Goal: Task Accomplishment & Management: Complete application form

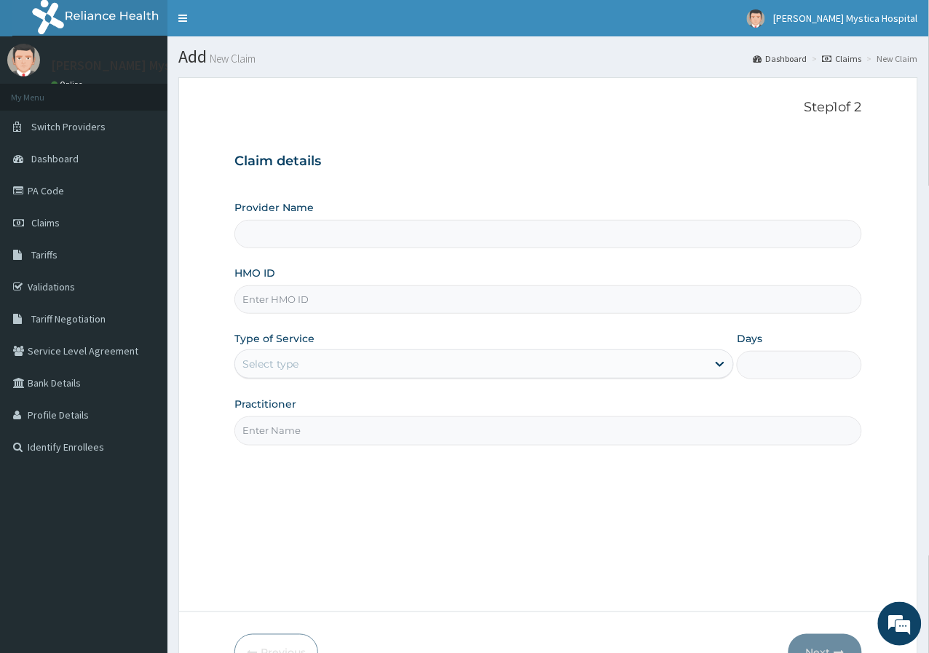
type input "[PERSON_NAME] [GEOGRAPHIC_DATA]"
click at [316, 300] on input "HMO ID" at bounding box center [547, 299] width 627 height 28
paste input "ALT/10209/A"
type input "ALT/10209/A"
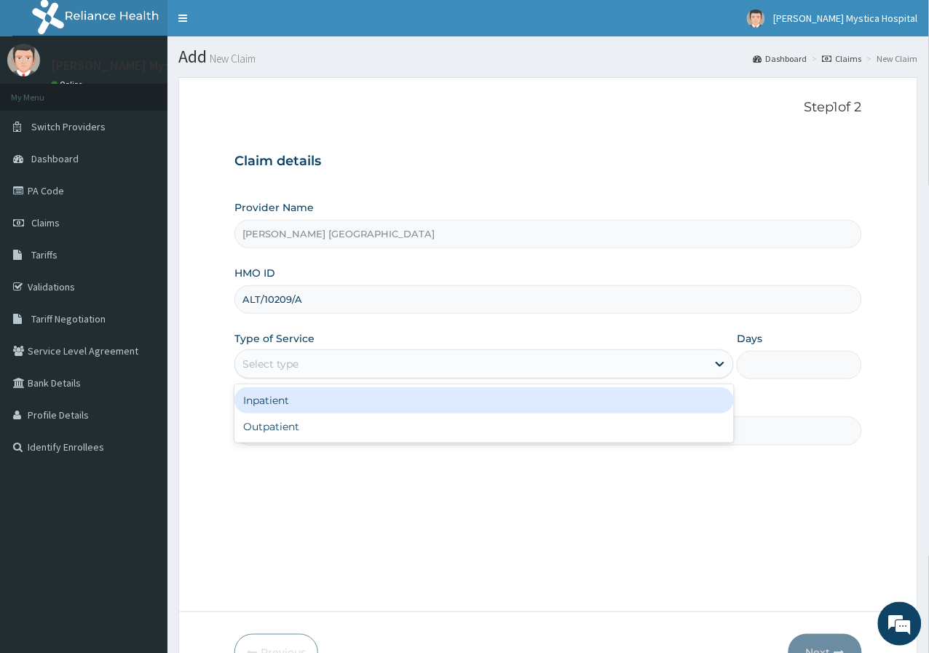
click at [285, 372] on div "Select type" at bounding box center [471, 363] width 472 height 23
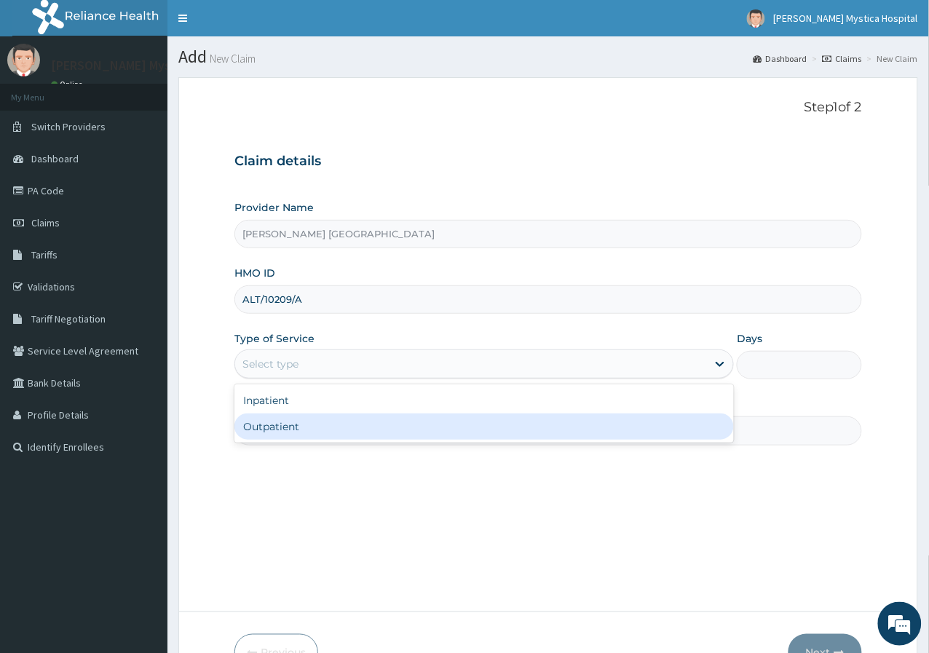
click at [283, 424] on div "Outpatient" at bounding box center [483, 426] width 499 height 26
type input "1"
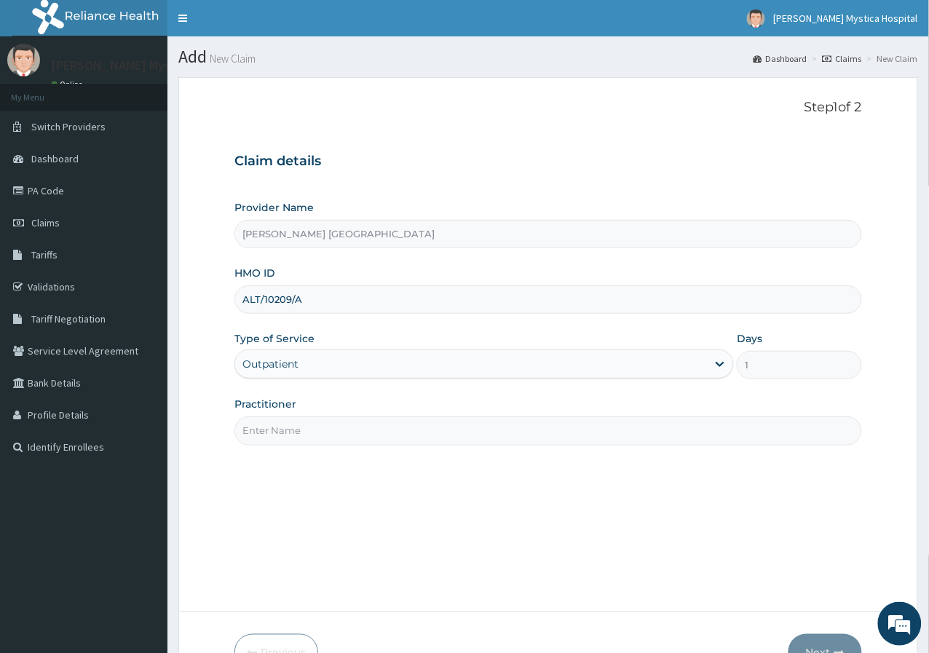
click at [293, 433] on input "Practitioner" at bounding box center [547, 430] width 627 height 28
type input "DR. OGOCHUKWU"
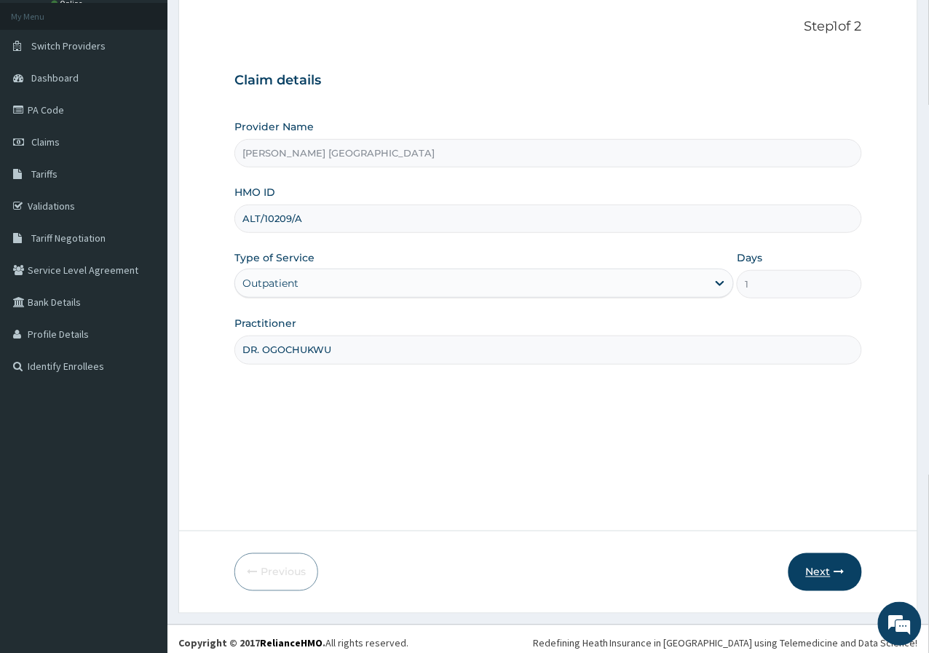
click at [826, 563] on button "Next" at bounding box center [825, 572] width 74 height 38
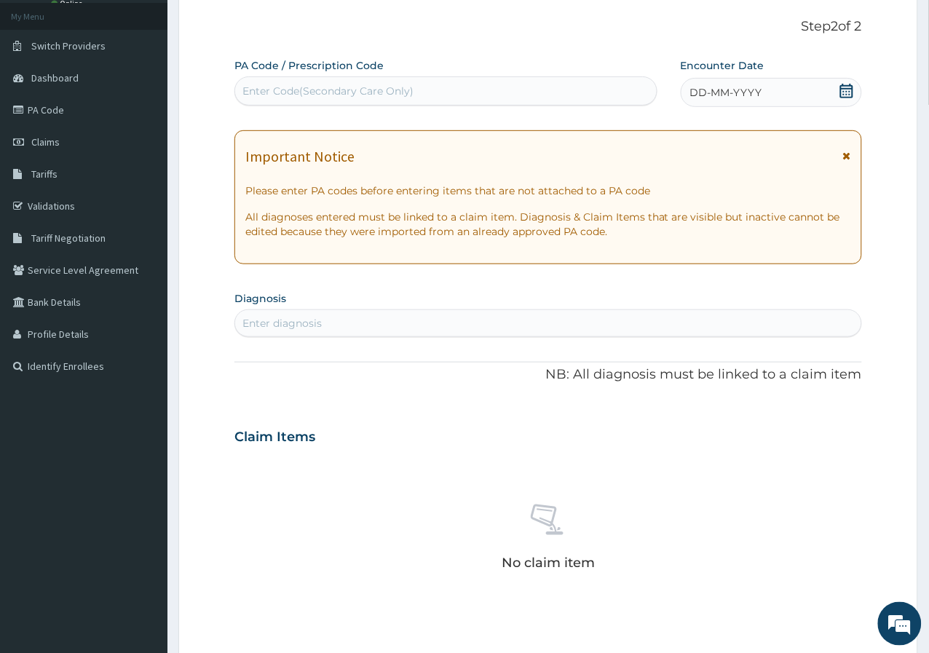
scroll to position [0, 0]
click at [365, 100] on div "Enter Code(Secondary Care Only)" at bounding box center [445, 90] width 421 height 23
paste input "PA/829420"
type input "PA/829420"
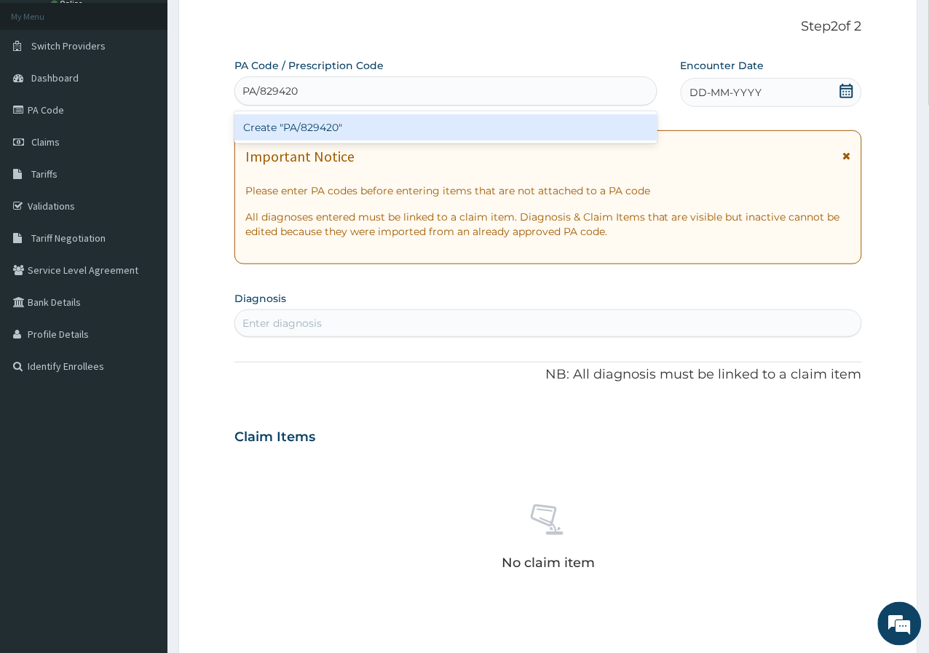
click at [330, 118] on div "Create "PA/829420"" at bounding box center [445, 127] width 423 height 26
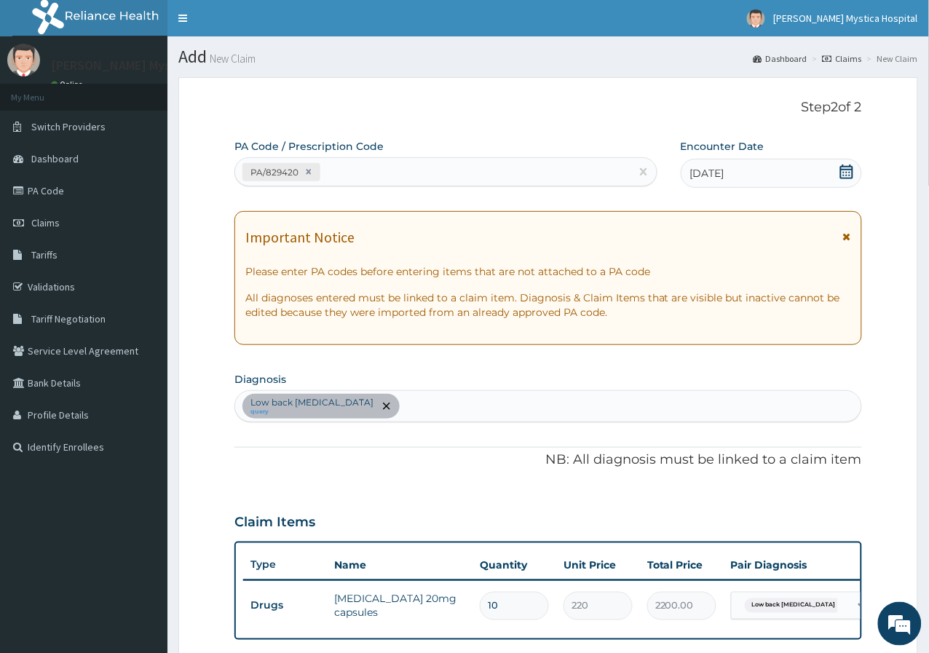
click at [341, 173] on div "PA/829420" at bounding box center [432, 172] width 395 height 24
paste input "PA/281EBC"
type input "PA/281EBC"
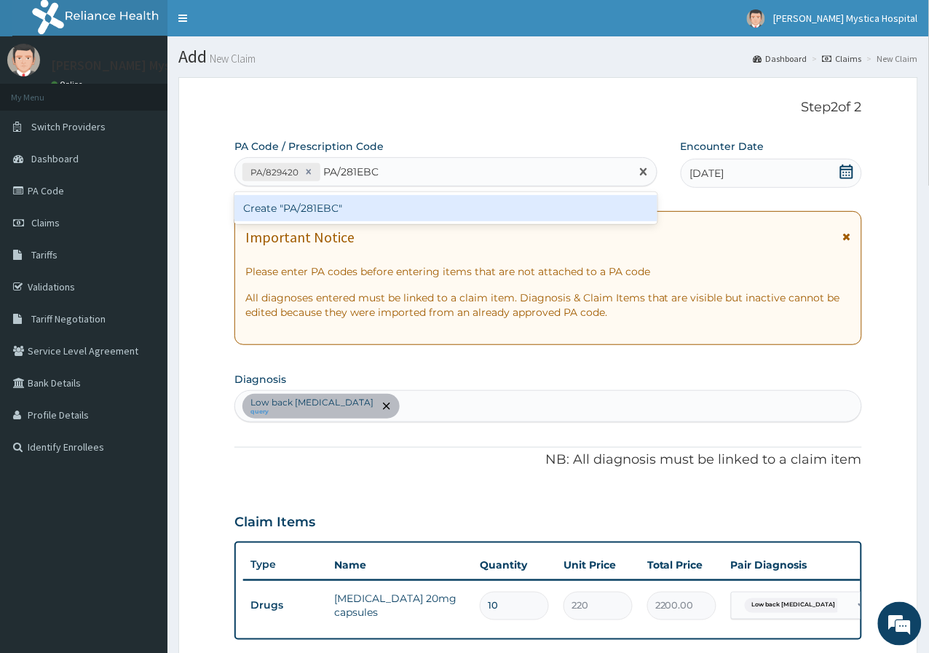
click at [371, 197] on div "Create "PA/281EBC"" at bounding box center [445, 208] width 423 height 26
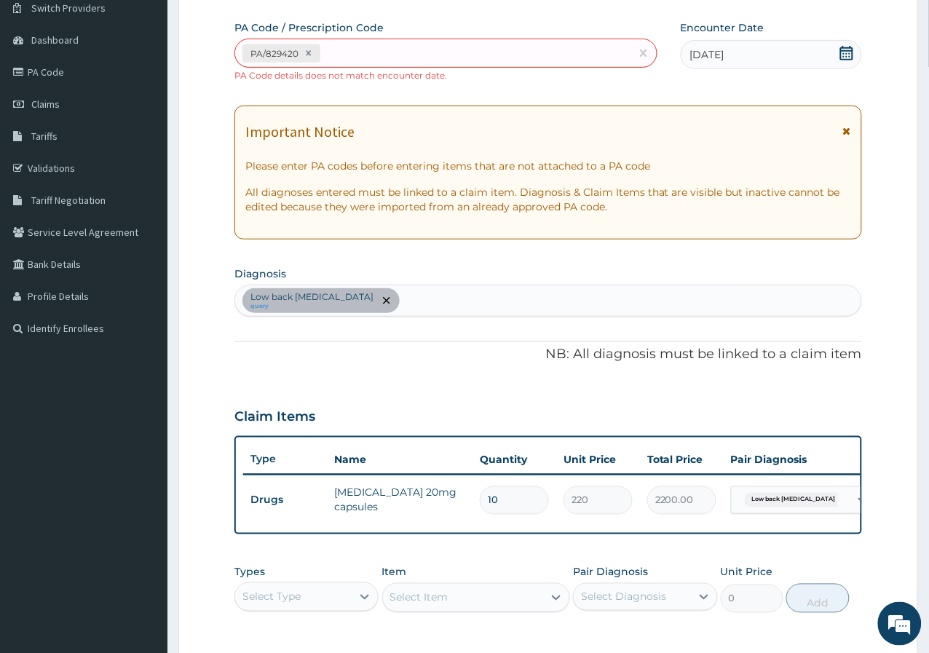
scroll to position [81, 0]
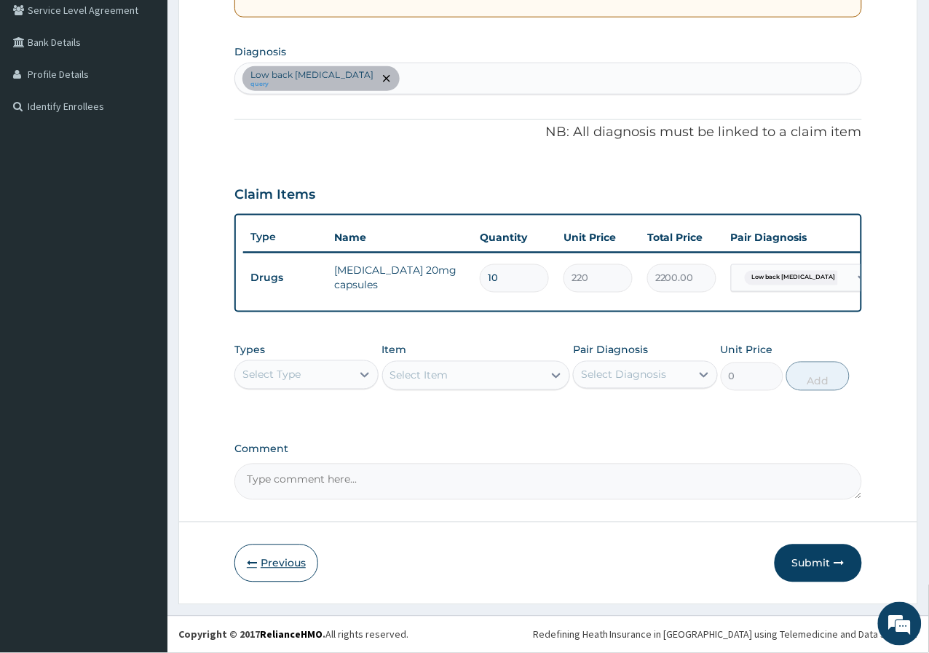
click at [239, 568] on button "Previous" at bounding box center [276, 563] width 84 height 38
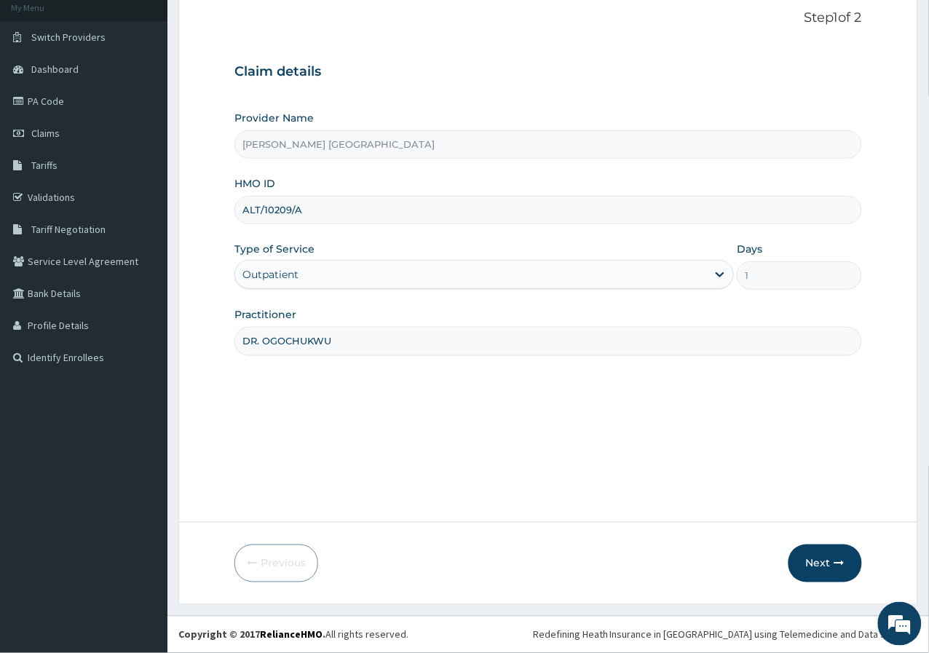
click at [391, 265] on div "Outpatient" at bounding box center [471, 274] width 472 height 23
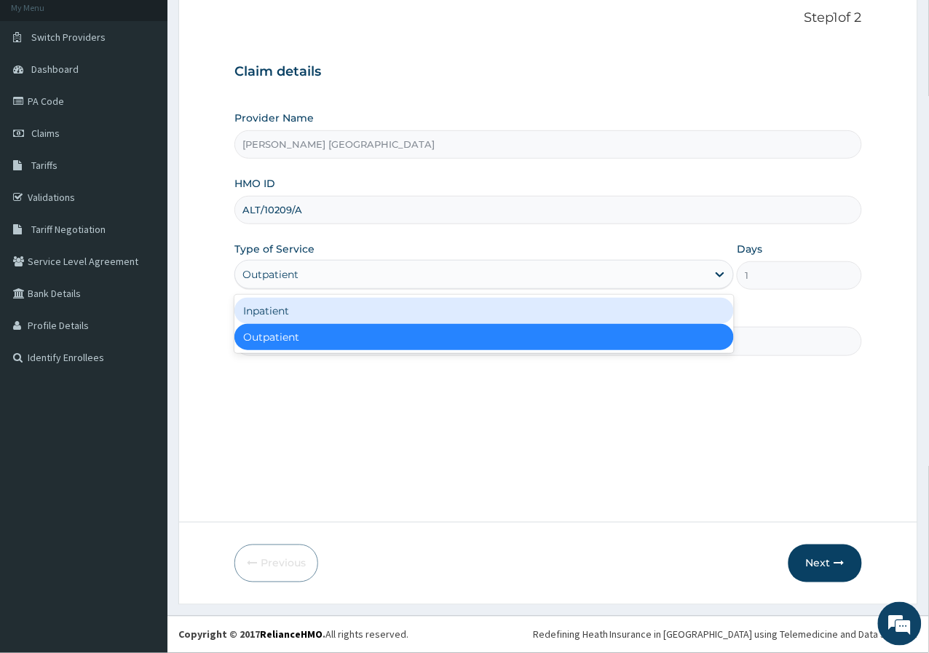
click at [293, 317] on div "Inpatient" at bounding box center [483, 311] width 499 height 26
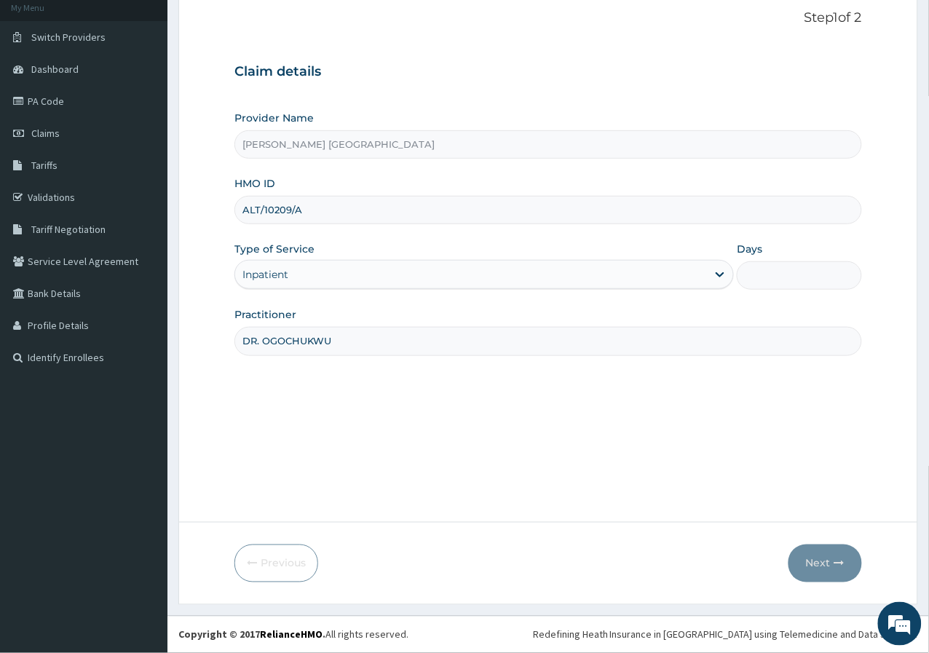
click at [745, 283] on input "Days" at bounding box center [799, 275] width 125 height 28
type input "2"
click at [841, 559] on icon "button" at bounding box center [839, 563] width 10 height 10
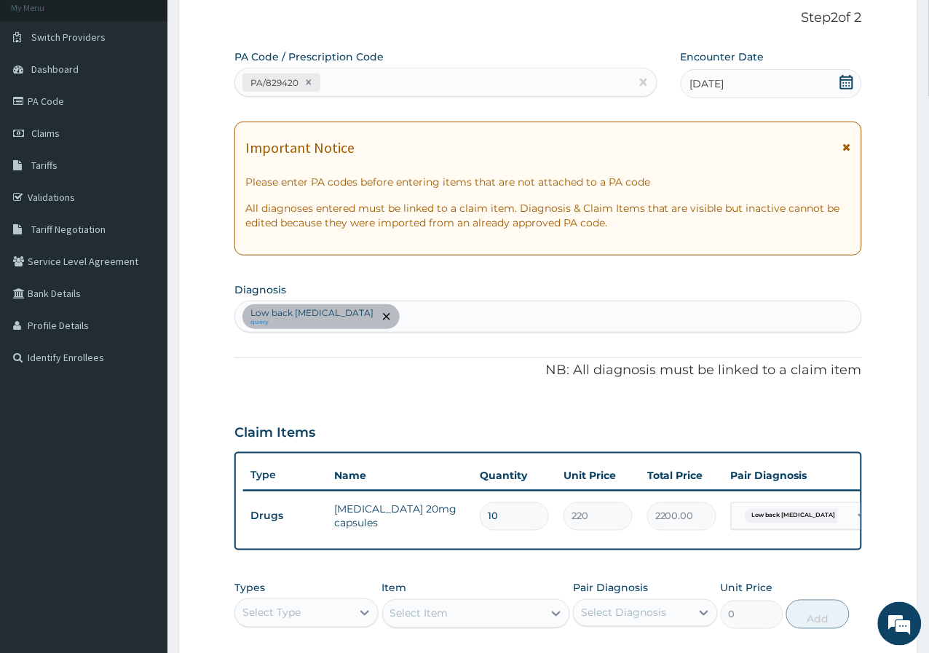
click at [466, 84] on div "PA/829420" at bounding box center [432, 83] width 395 height 24
paste input "PA/281EBC"
type input "PA/281EBC"
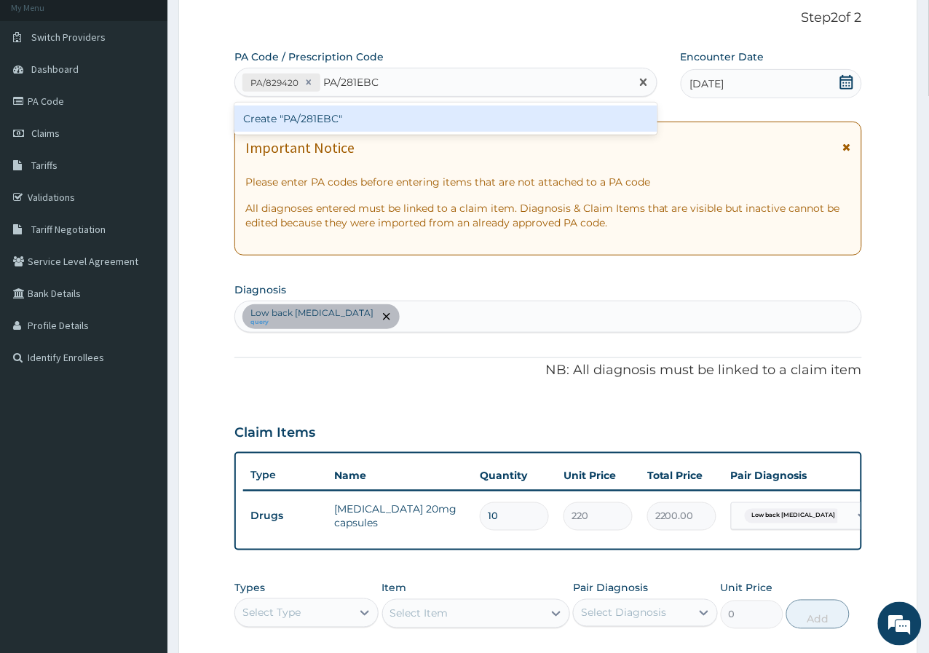
click at [422, 110] on div "Create "PA/281EBC"" at bounding box center [445, 119] width 423 height 26
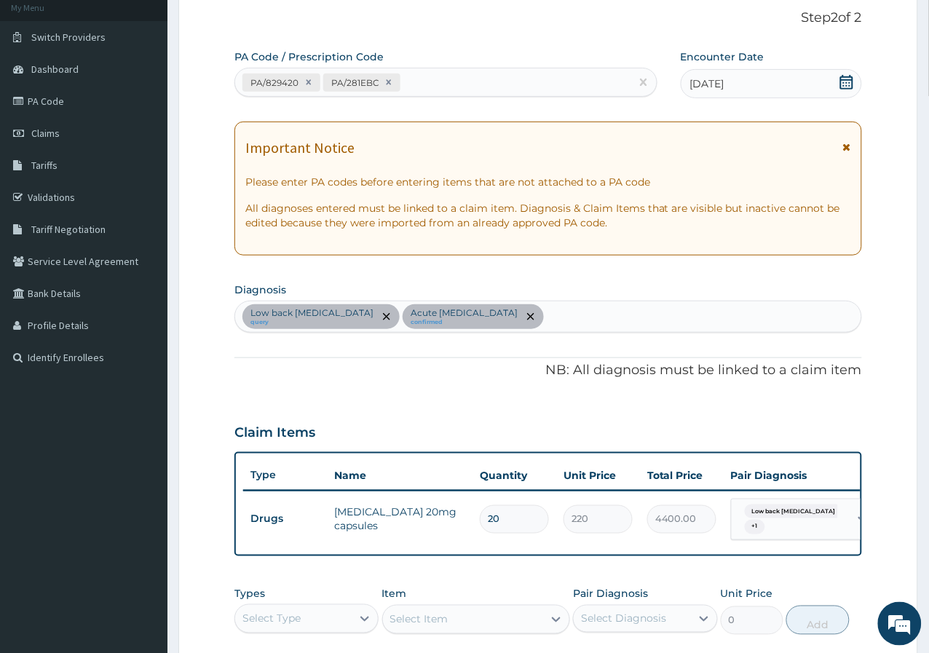
click at [442, 77] on div "PA/829420 PA/281EBC" at bounding box center [432, 83] width 395 height 24
paste input "PA/ED6D69"
type input "PA/ED6D69"
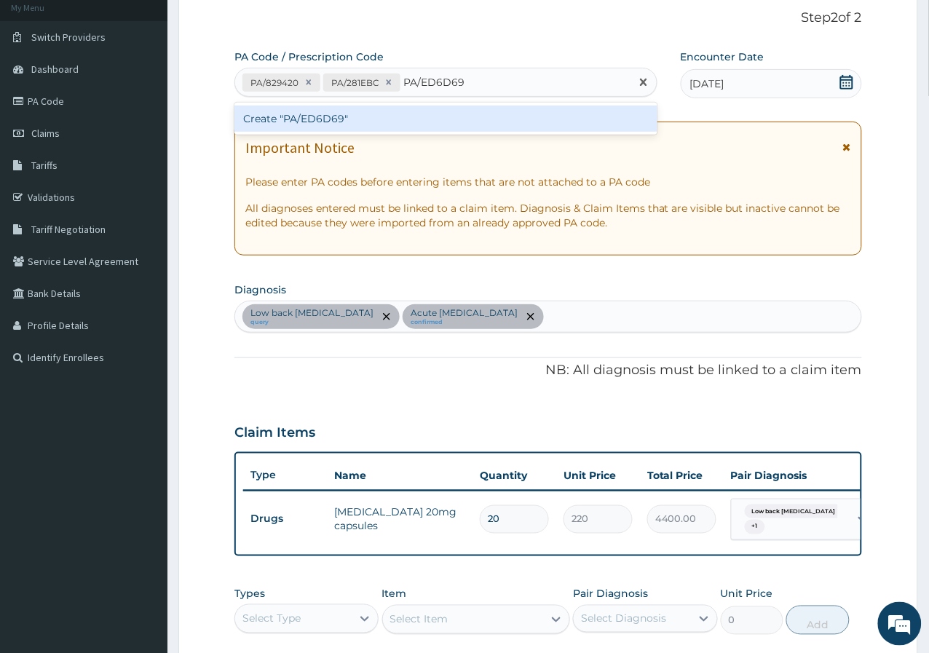
click at [373, 129] on div "Create "PA/ED6D69"" at bounding box center [445, 119] width 423 height 26
